Goal: Browse casually

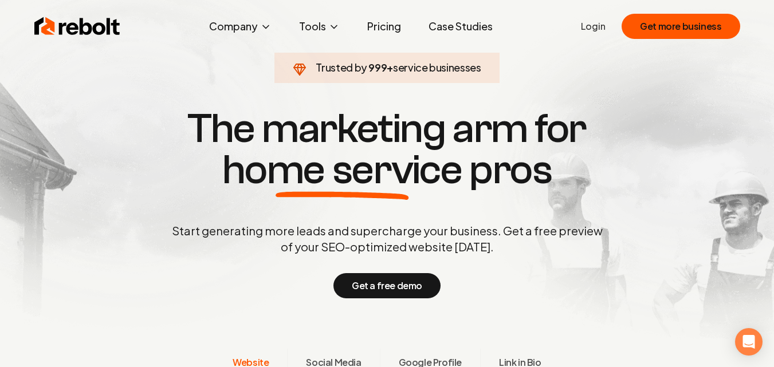
drag, startPoint x: 656, startPoint y: 87, endPoint x: 633, endPoint y: 53, distance: 40.8
click at [656, 86] on section "Trusted by 999 + service businesses The marketing arm for home service pros Sta…" at bounding box center [387, 202] width 568 height 330
click at [0, 366] on input "button" at bounding box center [0, 375] width 0 height 14
